Goal: Navigation & Orientation: Find specific page/section

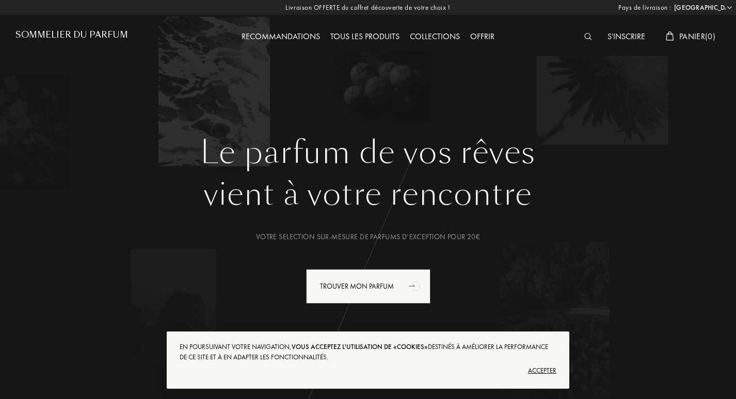
select select "FR"
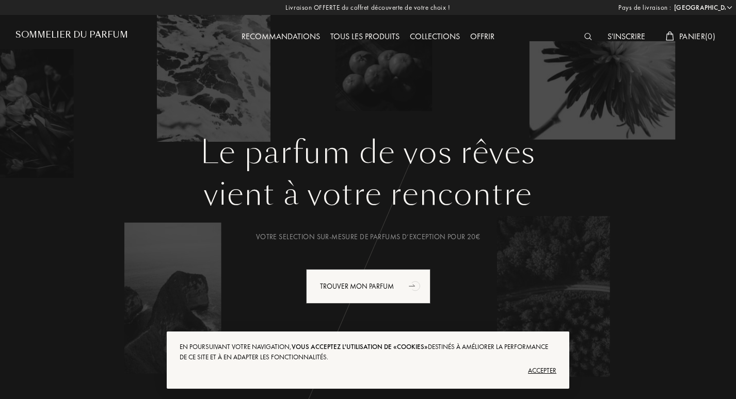
click at [361, 34] on div "Tous les produits" at bounding box center [364, 36] width 79 height 13
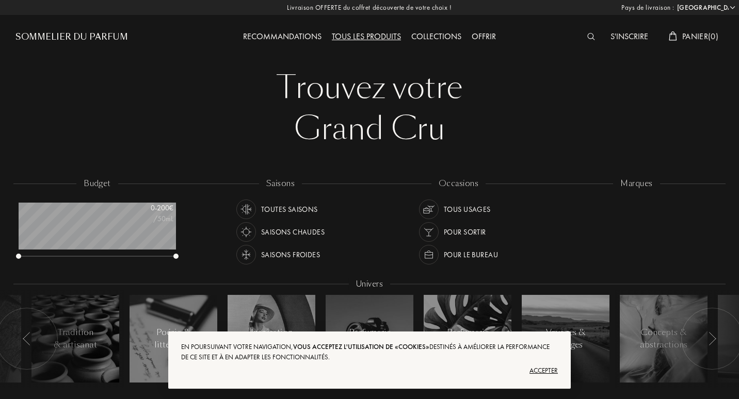
select select "FR"
